Goal: Task Accomplishment & Management: Use online tool/utility

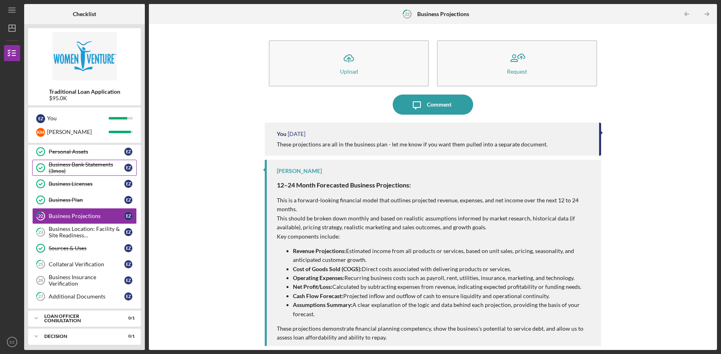
scroll to position [169, 0]
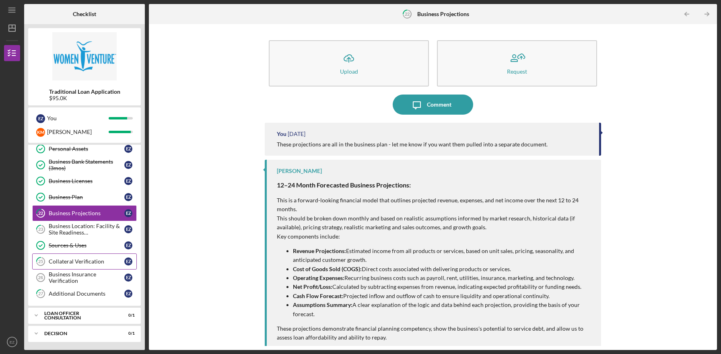
click at [97, 261] on div "Collateral Verification" at bounding box center [87, 261] width 76 height 6
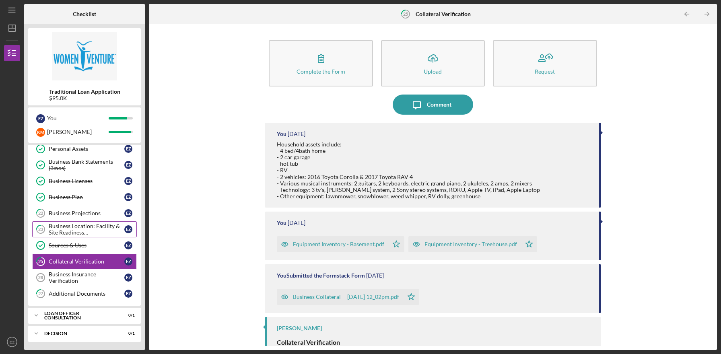
click at [99, 230] on div "Business Location: Facility & Site Readiness Documentation" at bounding box center [87, 229] width 76 height 13
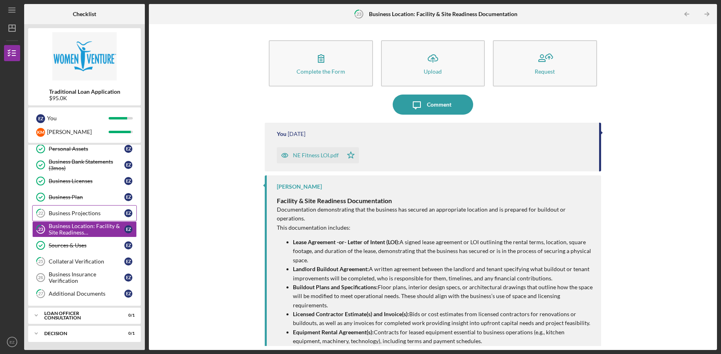
click at [98, 214] on div "Business Projections" at bounding box center [87, 213] width 76 height 6
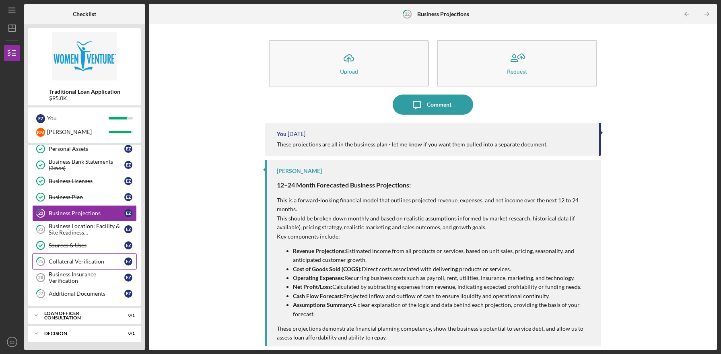
click at [89, 258] on div "Collateral Verification" at bounding box center [87, 261] width 76 height 6
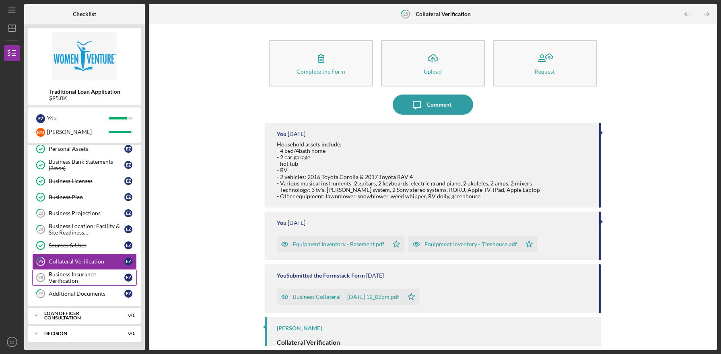
click at [90, 281] on div "Business Insurance Verification" at bounding box center [87, 277] width 76 height 13
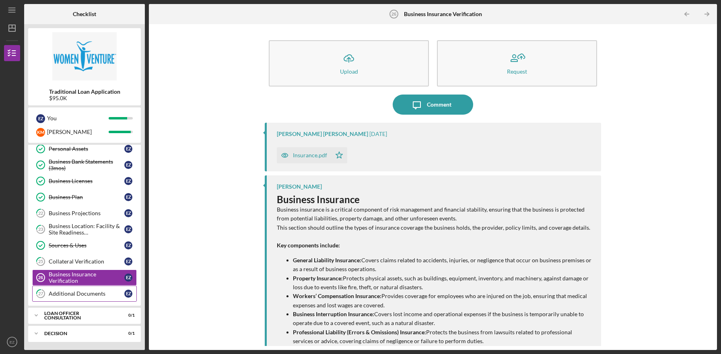
click at [90, 294] on div "Additional Documents" at bounding box center [87, 293] width 76 height 6
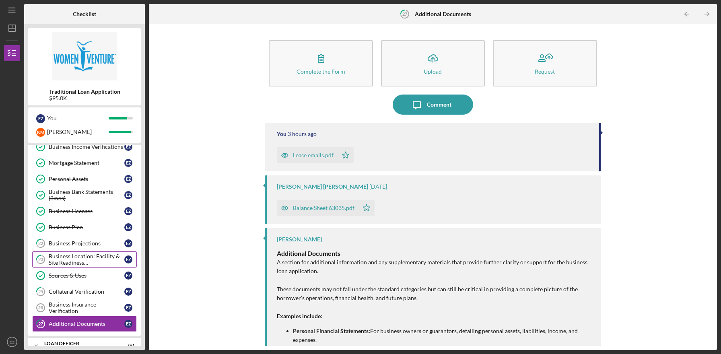
scroll to position [169, 0]
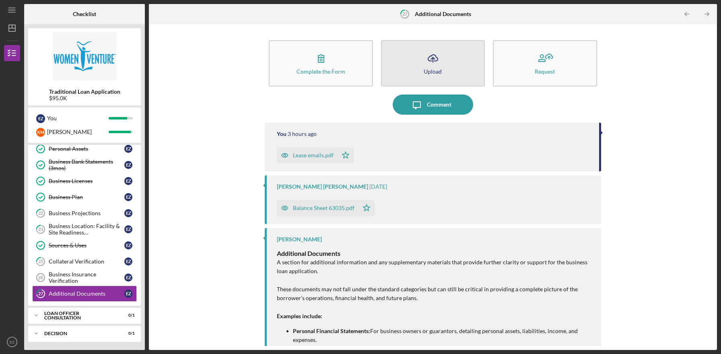
click at [434, 66] on icon "Icon/Upload" at bounding box center [433, 58] width 20 height 20
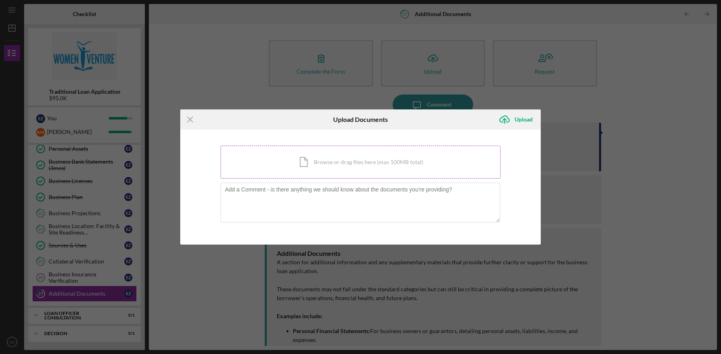
click at [327, 156] on div "Icon/Document Browse or drag files here (max 100MB total) Tap to choose files o…" at bounding box center [360, 162] width 280 height 33
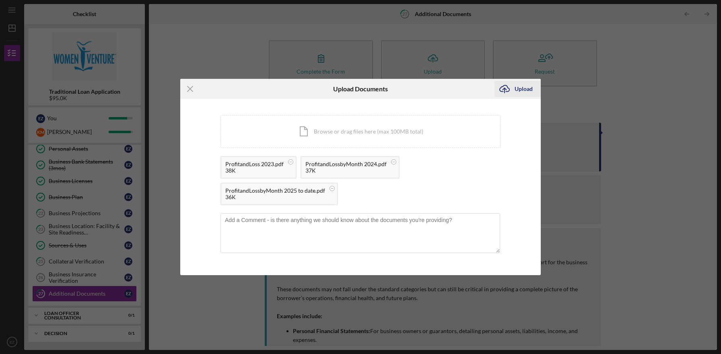
click at [521, 83] on div "Upload" at bounding box center [524, 89] width 18 height 16
